Goal: Navigation & Orientation: Find specific page/section

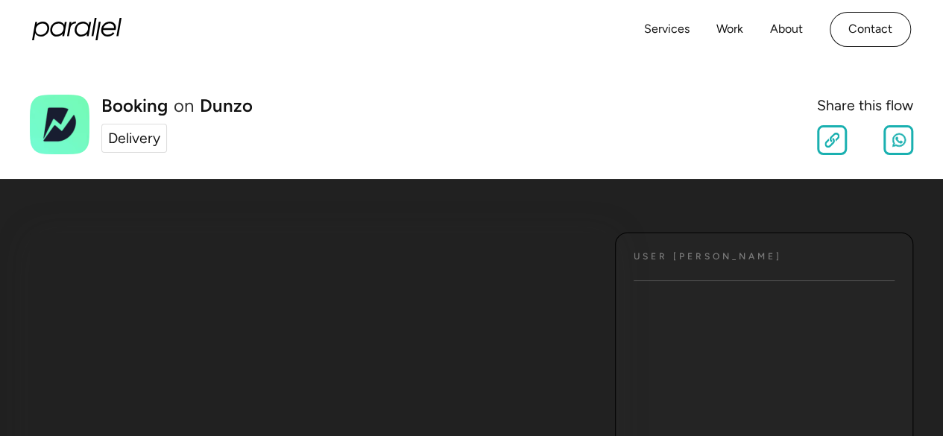
click at [122, 145] on div "Delivery" at bounding box center [134, 138] width 52 height 22
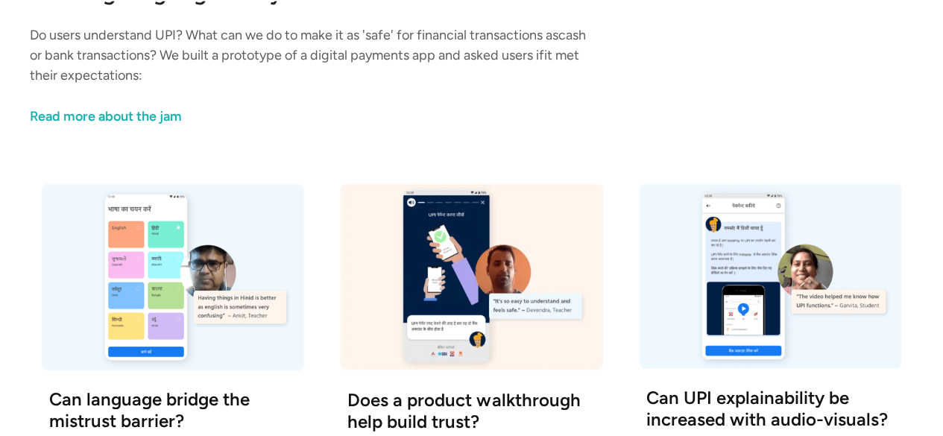
scroll to position [237, 0]
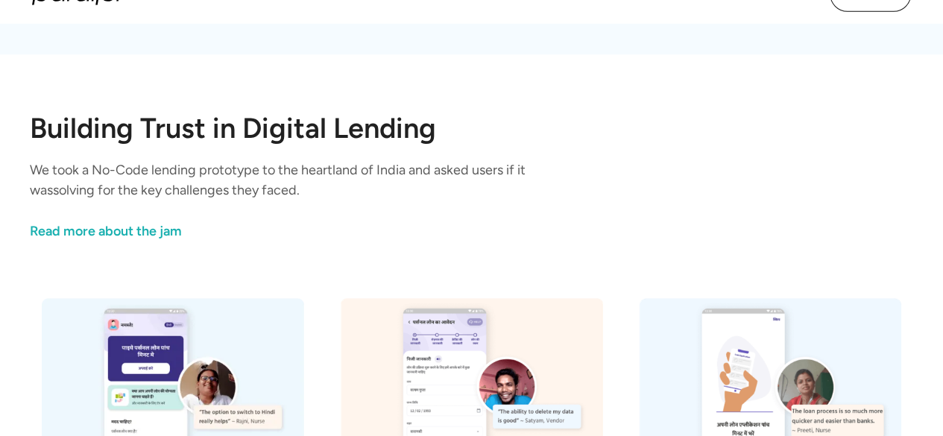
drag, startPoint x: 953, startPoint y: 117, endPoint x: 936, endPoint y: -26, distance: 144.2
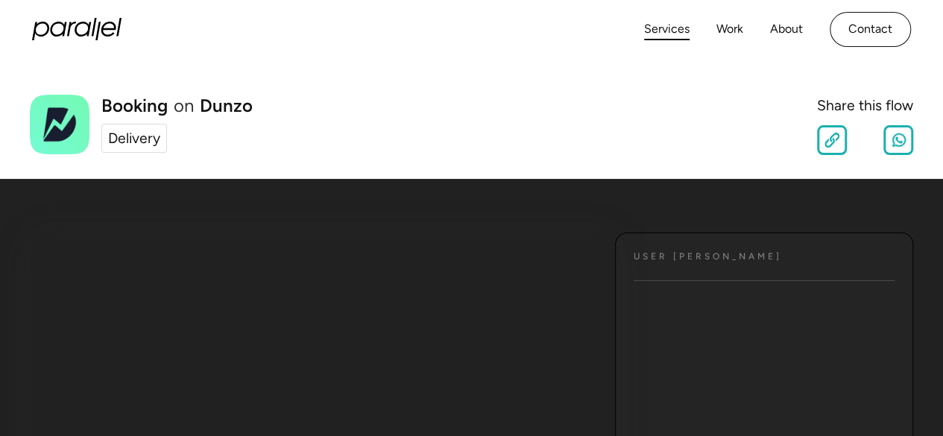
click at [659, 28] on link "Services" at bounding box center [666, 30] width 45 height 22
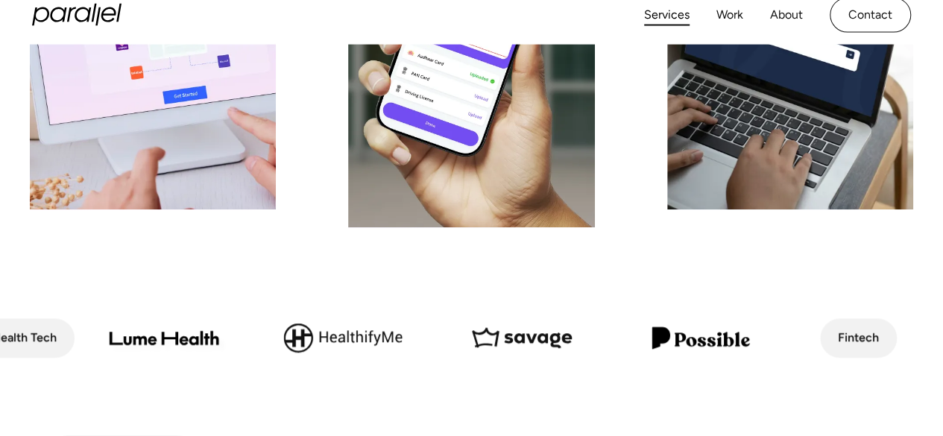
scroll to position [470, 0]
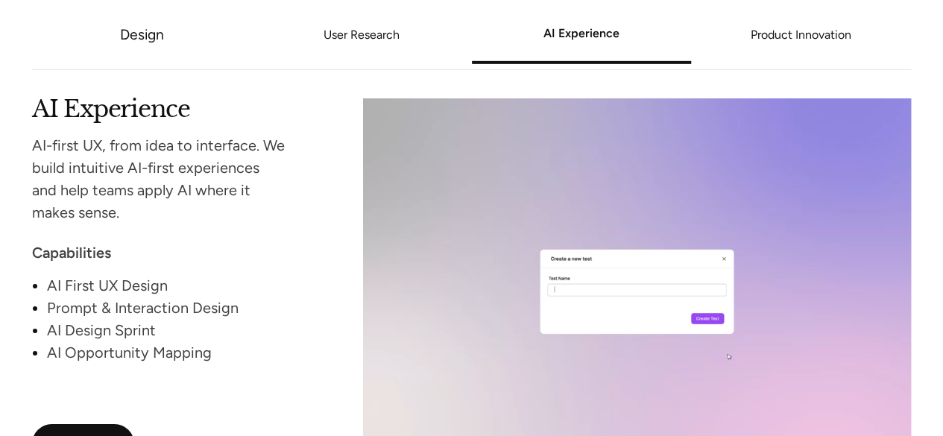
drag, startPoint x: 948, startPoint y: 34, endPoint x: 953, endPoint y: -65, distance: 98.5
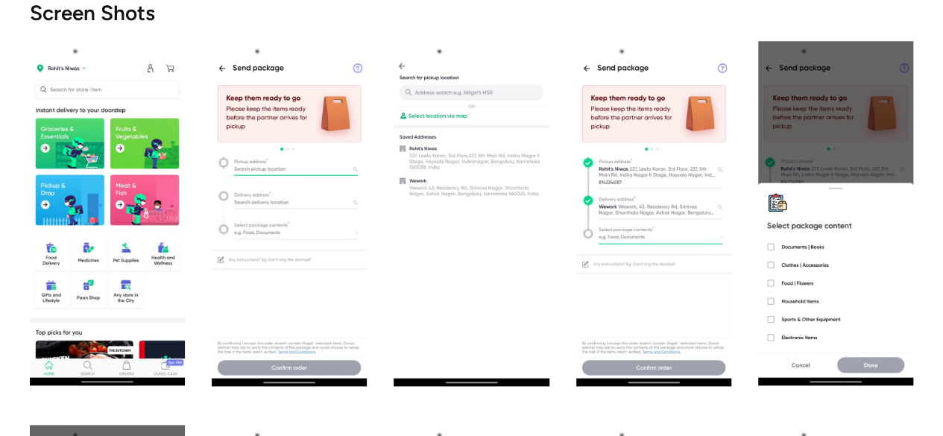
scroll to position [770, 0]
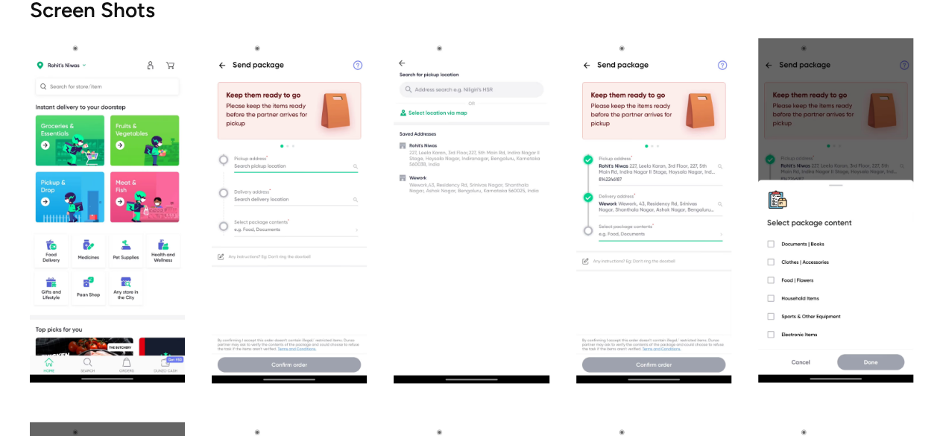
click at [139, 127] on img "open lightbox" at bounding box center [107, 210] width 155 height 345
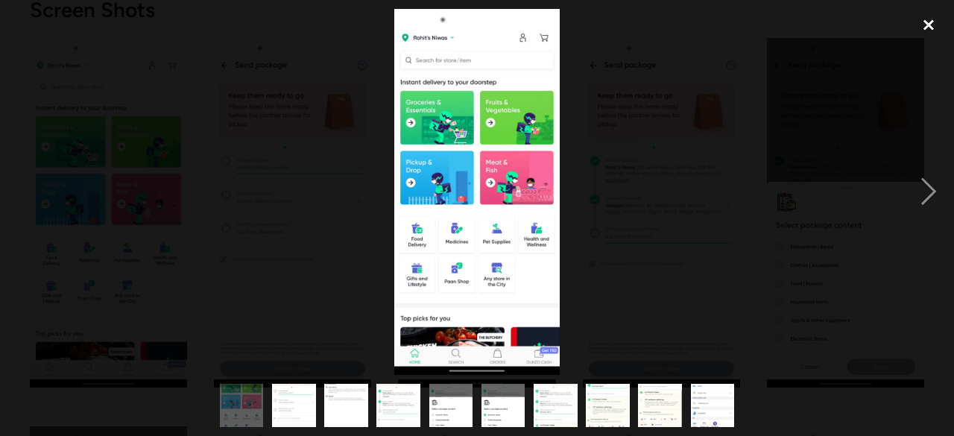
click at [939, 19] on div "close lightbox" at bounding box center [928, 25] width 51 height 33
